Goal: Task Accomplishment & Management: Manage account settings

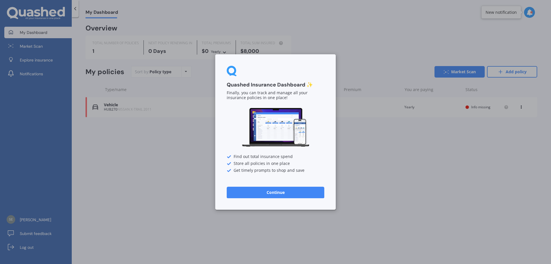
click at [264, 191] on button "Continue" at bounding box center [276, 191] width 98 height 11
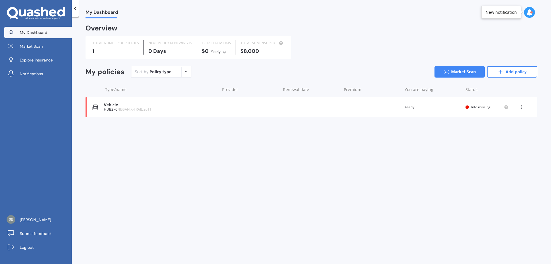
click at [188, 106] on div "Vehicle" at bounding box center [160, 104] width 113 height 5
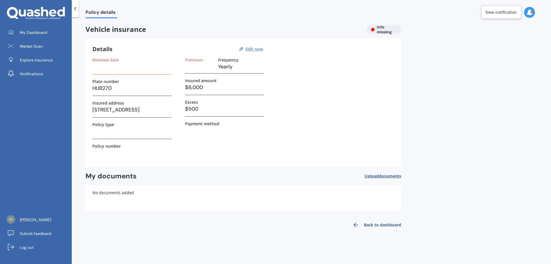
click at [120, 71] on div "Renewal date" at bounding box center [131, 65] width 79 height 17
